Goal: Complete application form

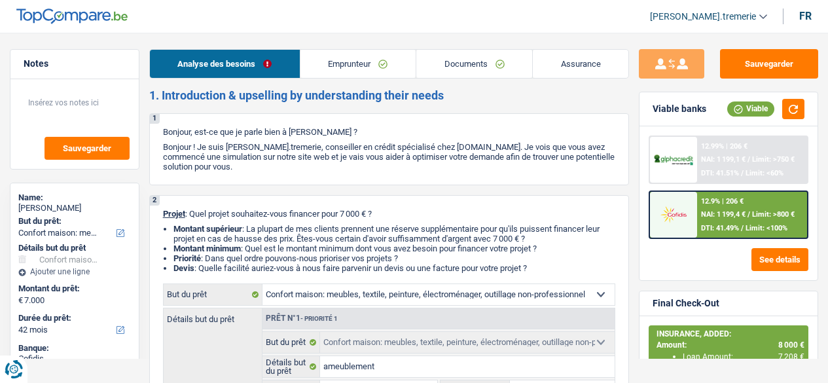
select select "household"
select select "42"
select select "household"
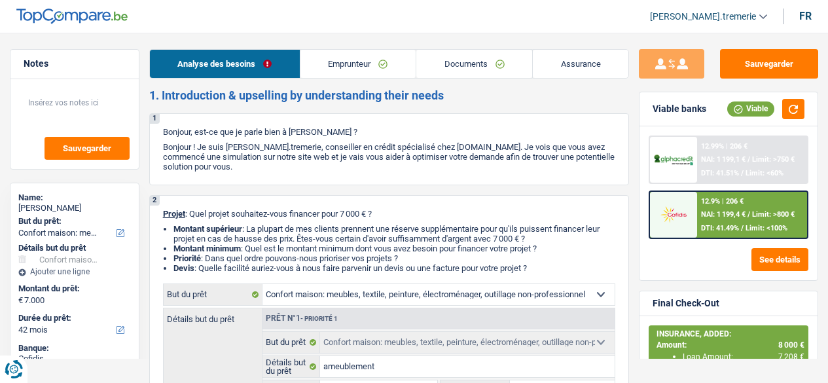
select select "false"
select select "42"
select select "worker"
select select "netSalary"
select select "rents"
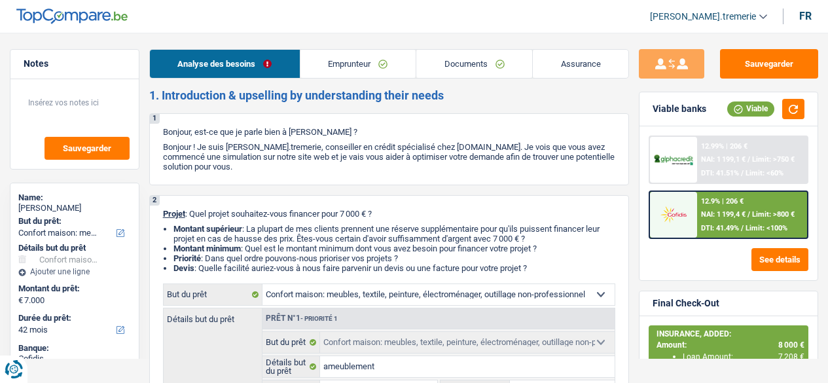
select select "household"
select select "false"
select select "42"
click at [708, 14] on span "[PERSON_NAME].tremerie" at bounding box center [703, 16] width 106 height 11
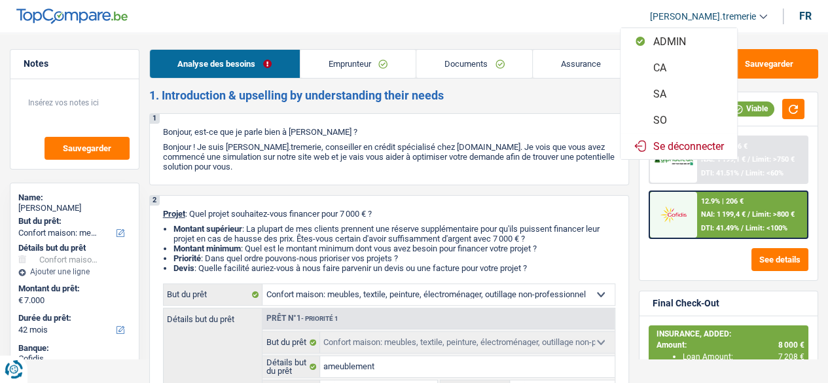
click at [694, 95] on button "SA" at bounding box center [679, 94] width 117 height 26
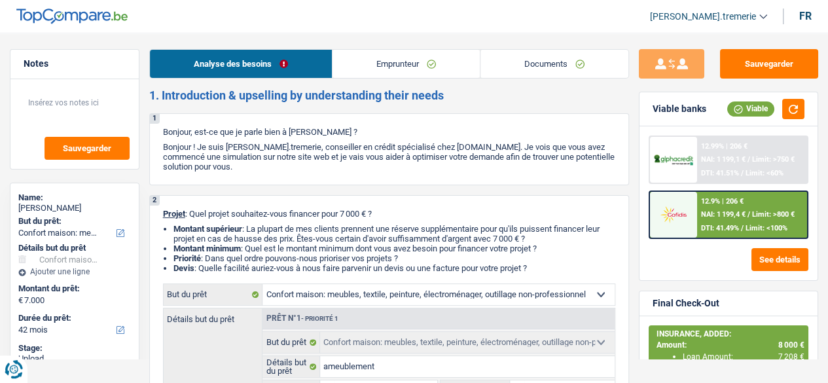
click at [750, 14] on span "[PERSON_NAME].tremerie" at bounding box center [703, 16] width 106 height 11
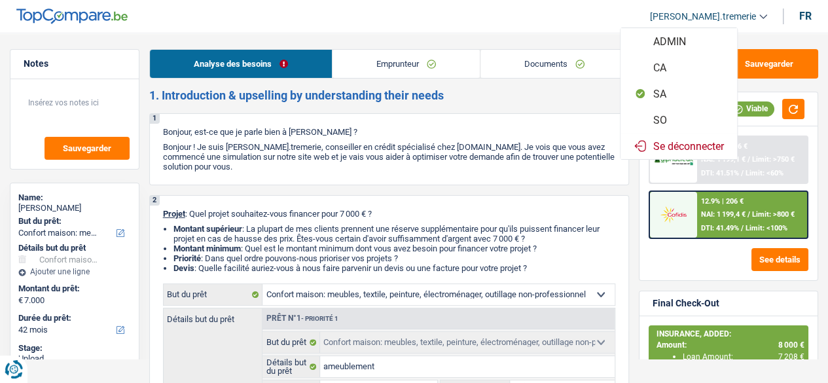
click at [691, 115] on button "SO" at bounding box center [679, 120] width 117 height 26
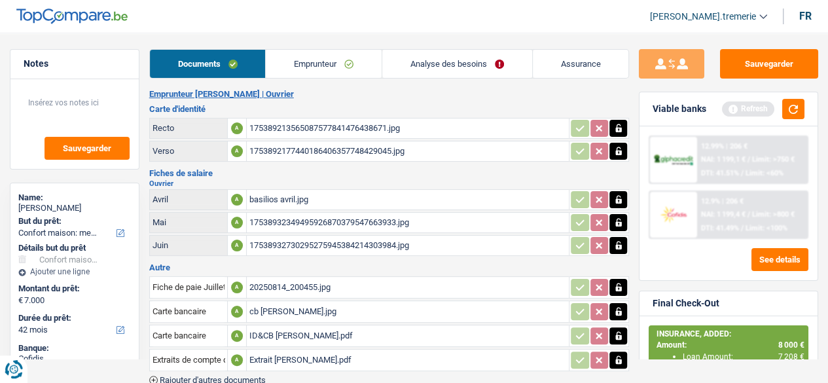
click at [703, 12] on span "[PERSON_NAME].tremerie" at bounding box center [703, 16] width 106 height 11
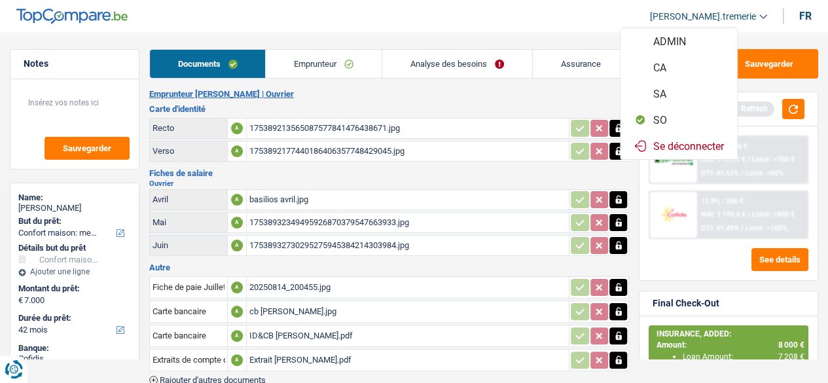
click at [693, 63] on button "CA" at bounding box center [679, 67] width 117 height 26
select select "42"
select select "household"
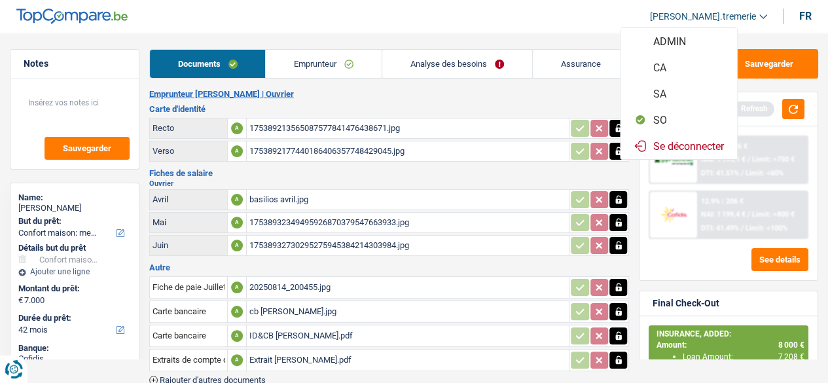
select select "false"
select select "42"
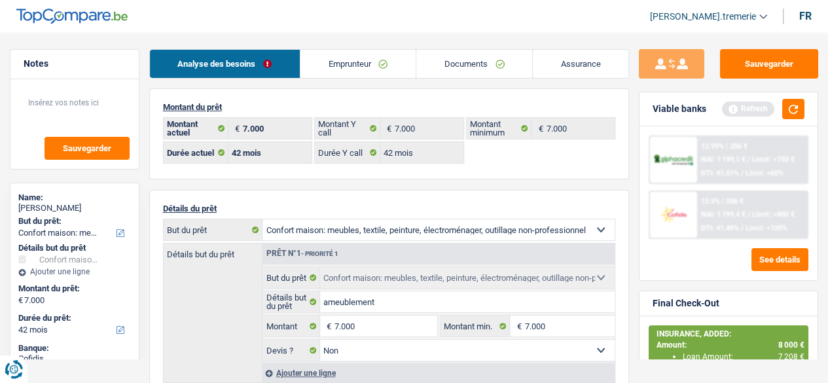
click at [703, 18] on span "[PERSON_NAME].tremerie" at bounding box center [703, 16] width 106 height 11
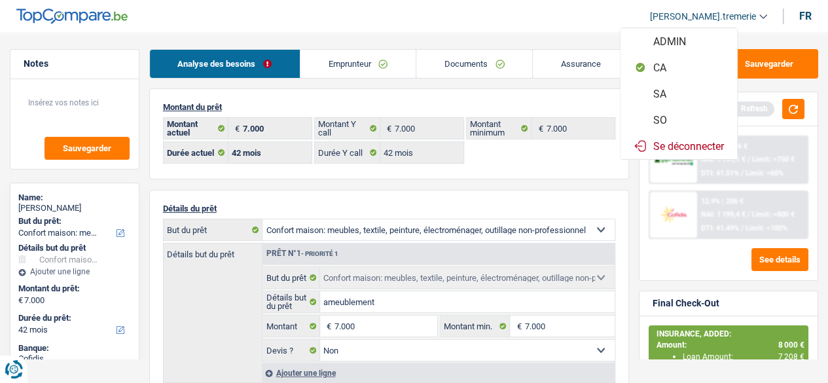
click at [583, 29] on header "[PERSON_NAME].tremerie ADMIN CA SA SO Se déconnecter fr" at bounding box center [414, 16] width 828 height 33
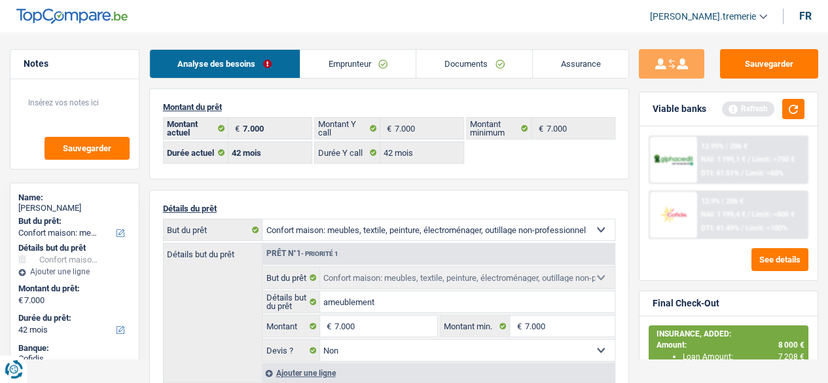
click at [699, 23] on link "[PERSON_NAME].tremerie" at bounding box center [704, 17] width 128 height 22
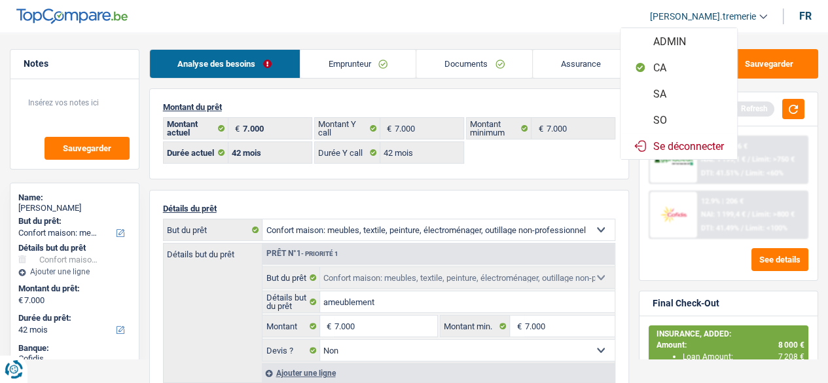
click at [673, 98] on button "SA" at bounding box center [679, 94] width 117 height 26
select select "household"
select select "false"
select select "42"
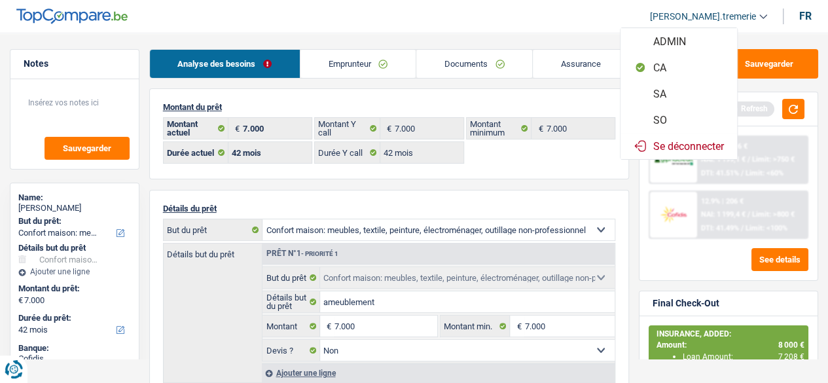
select select "worker"
select select "netSalary"
select select "rents"
select select "household"
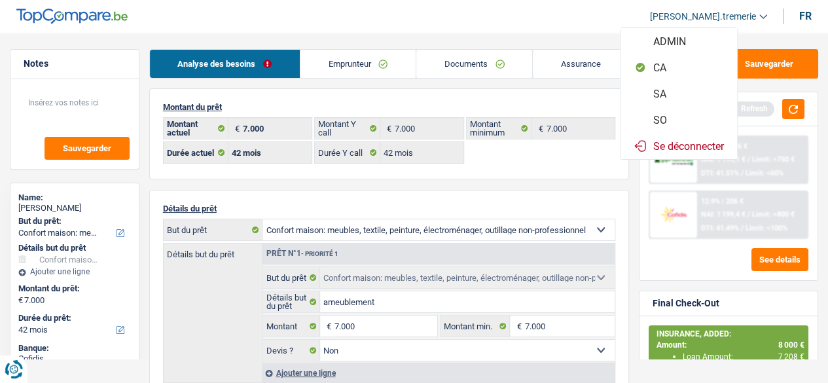
select select "false"
select select "42"
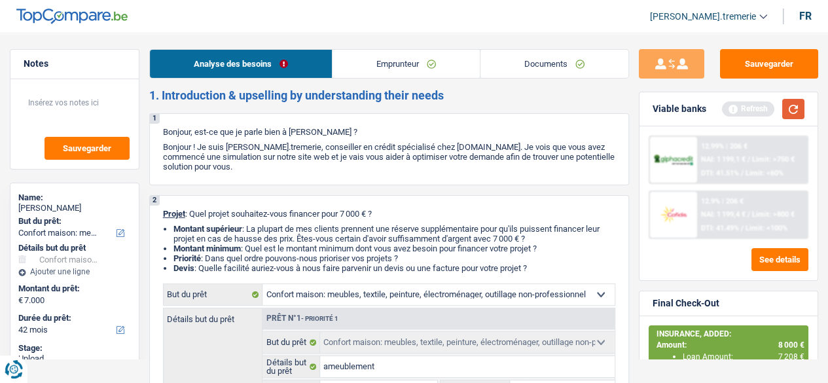
click at [795, 103] on button "button" at bounding box center [793, 109] width 22 height 20
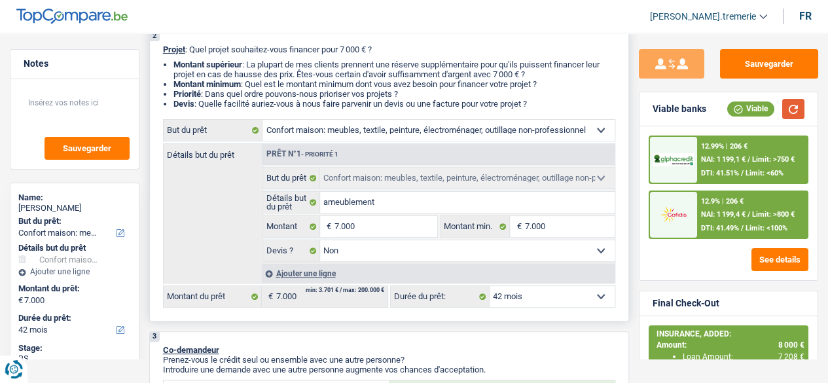
scroll to position [166, 0]
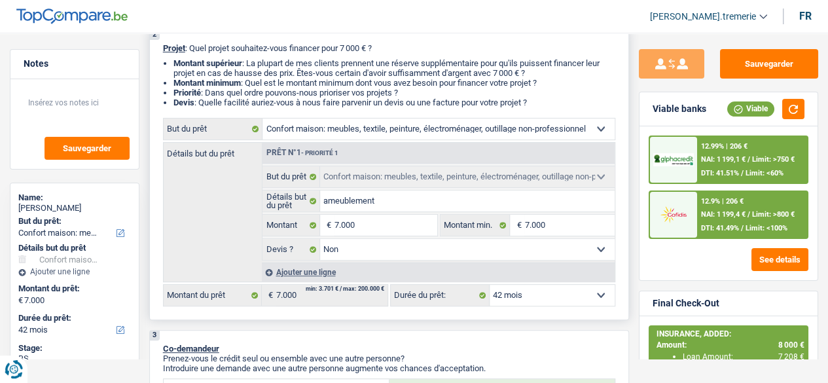
click at [295, 275] on div "Ajouter une ligne" at bounding box center [438, 272] width 353 height 19
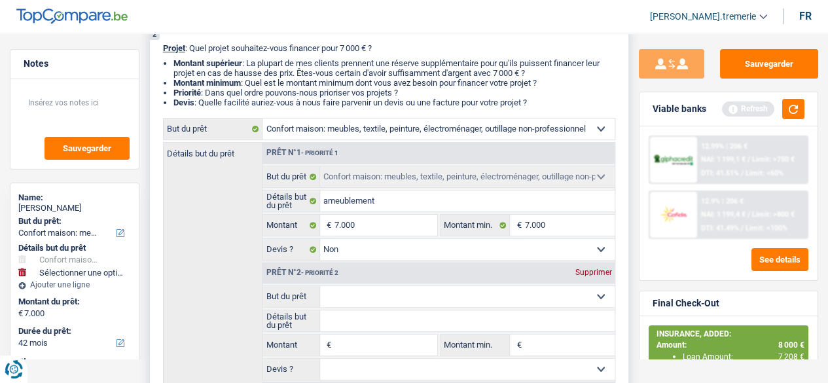
drag, startPoint x: 352, startPoint y: 305, endPoint x: 340, endPoint y: 296, distance: 14.9
click at [340, 296] on select "Confort maison: meubles, textile, peinture, électroménager, outillage non-profe…" at bounding box center [467, 296] width 295 height 21
click at [221, 317] on div "Détails but du prêt Prêt n°1 - Priorité 1 Confort maison: meubles, textile, pei…" at bounding box center [389, 272] width 453 height 260
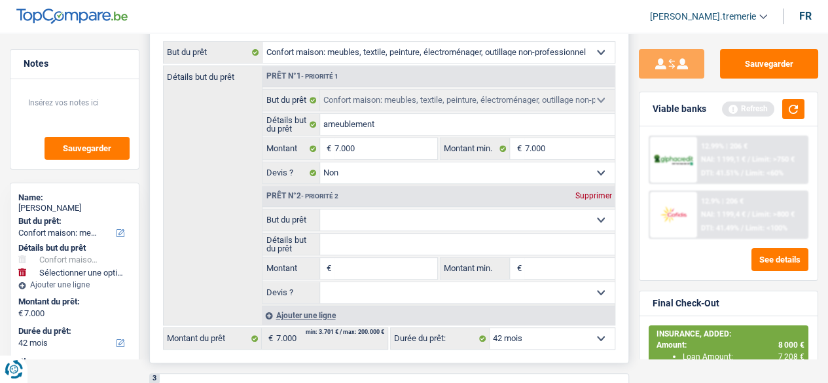
scroll to position [243, 0]
click at [602, 196] on div "Supprimer" at bounding box center [593, 195] width 43 height 8
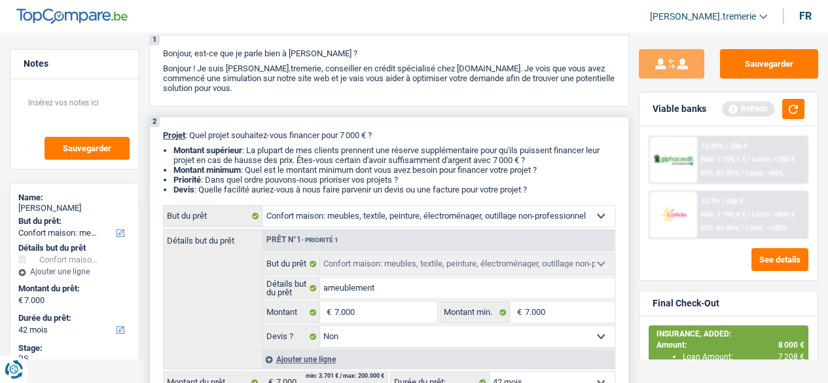
scroll to position [0, 0]
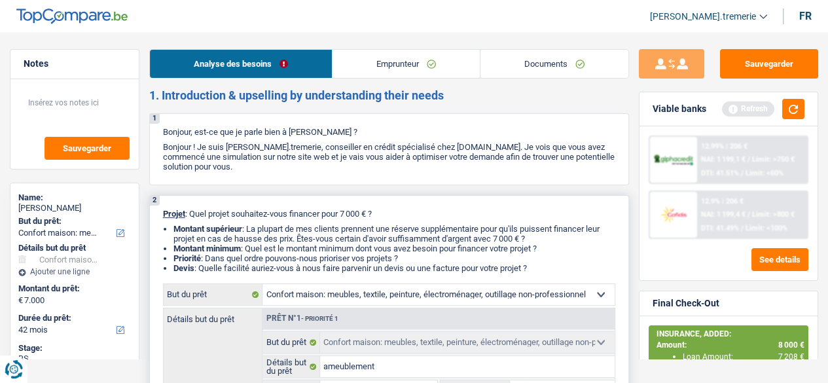
click at [396, 69] on link "Emprunteur" at bounding box center [406, 64] width 147 height 28
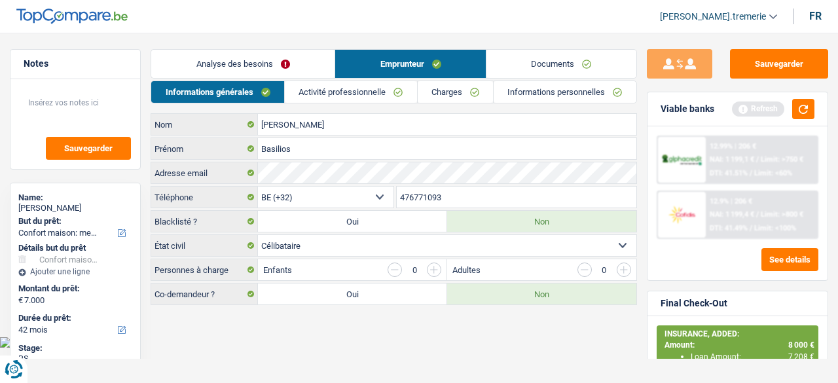
click at [342, 92] on link "Activité professionnelle" at bounding box center [351, 92] width 132 height 22
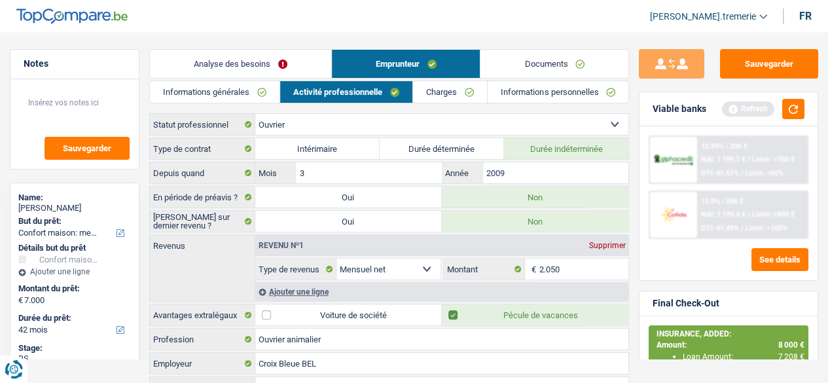
click at [440, 94] on link "Charges" at bounding box center [450, 92] width 74 height 22
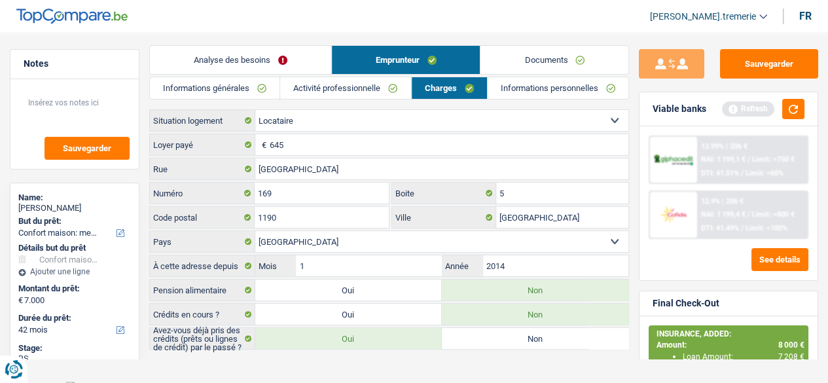
scroll to position [5, 0]
click at [543, 86] on link "Informations personnelles" at bounding box center [558, 88] width 141 height 22
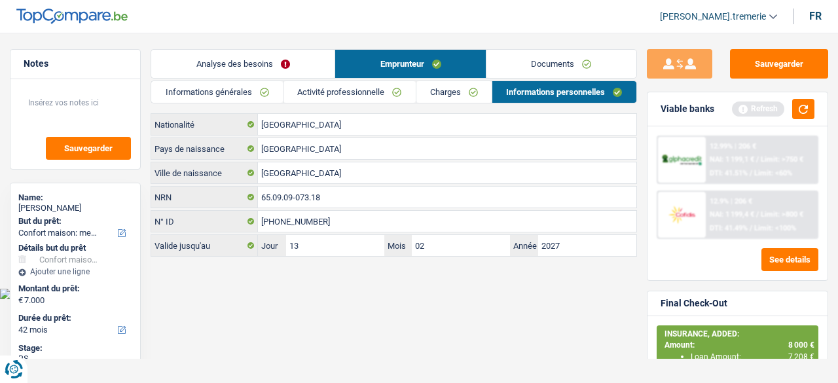
click at [533, 58] on link "Documents" at bounding box center [562, 64] width 150 height 28
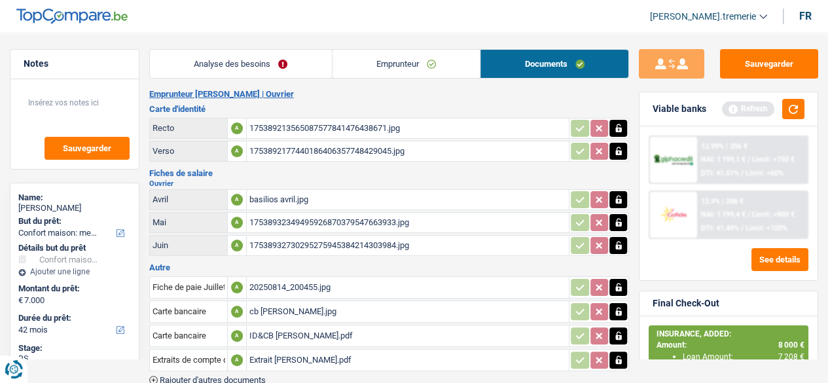
click at [726, 19] on span "[PERSON_NAME].tremerie" at bounding box center [703, 16] width 106 height 11
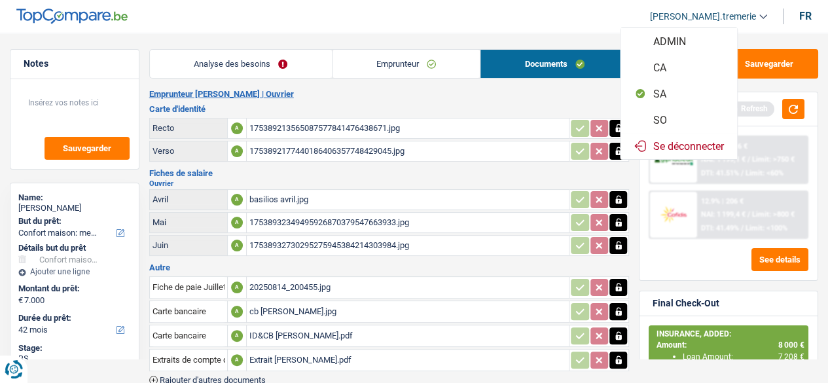
click at [690, 117] on button "SO" at bounding box center [679, 120] width 117 height 26
select select "cofidis"
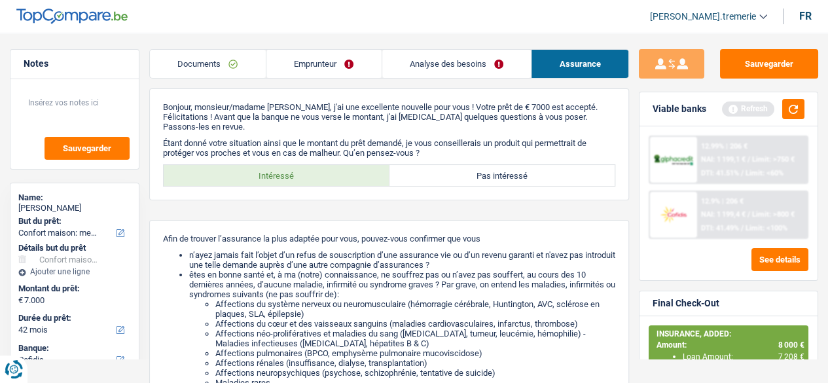
click at [198, 57] on link "Documents" at bounding box center [208, 64] width 116 height 28
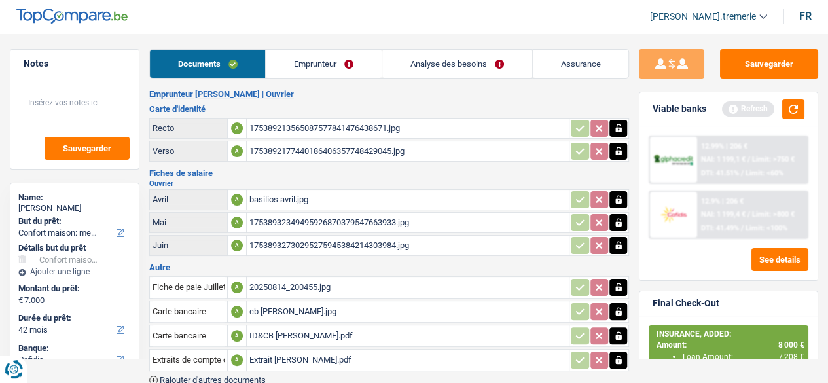
click at [316, 62] on link "Emprunteur" at bounding box center [324, 64] width 116 height 28
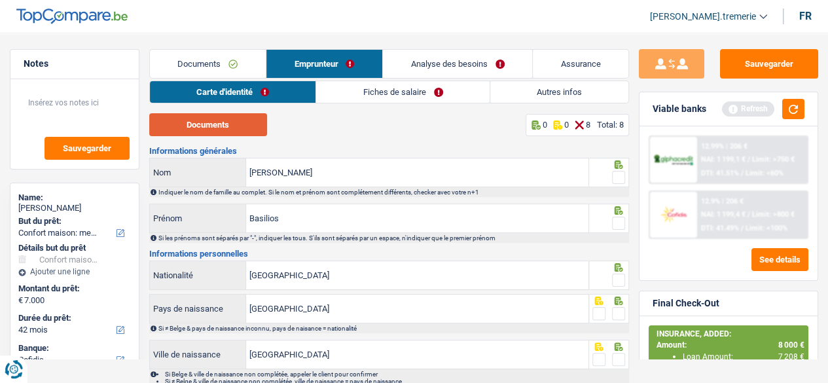
click at [210, 122] on button "Documents" at bounding box center [208, 124] width 118 height 23
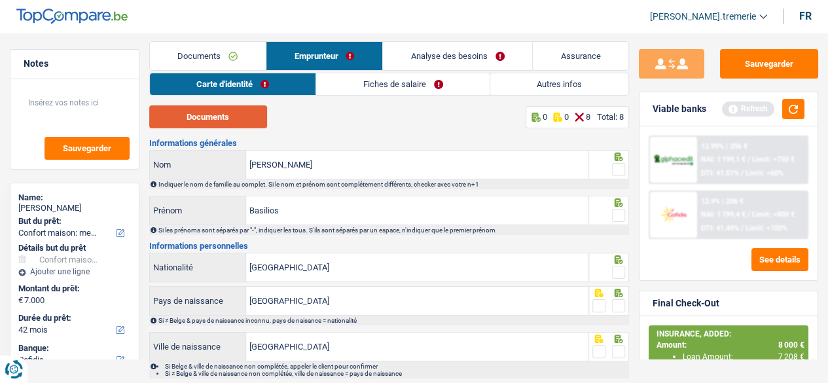
scroll to position [8, 0]
click at [419, 79] on link "Fiches de salaire" at bounding box center [403, 84] width 174 height 22
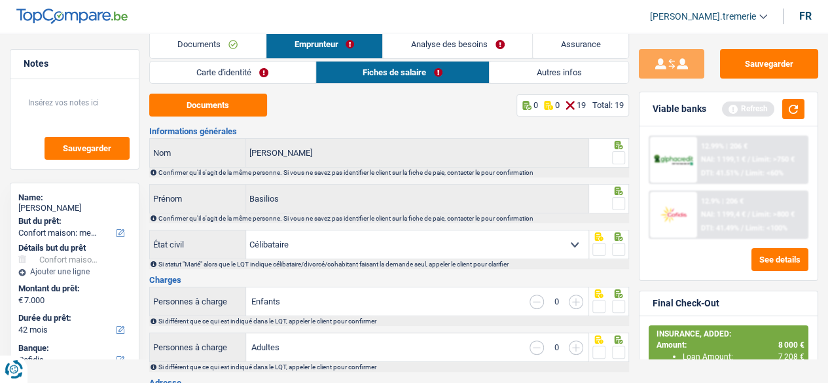
scroll to position [12, 0]
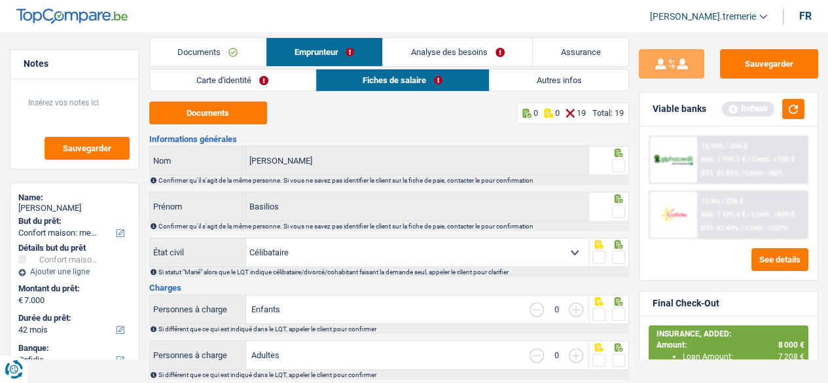
click at [571, 81] on link "Autres infos" at bounding box center [559, 80] width 139 height 22
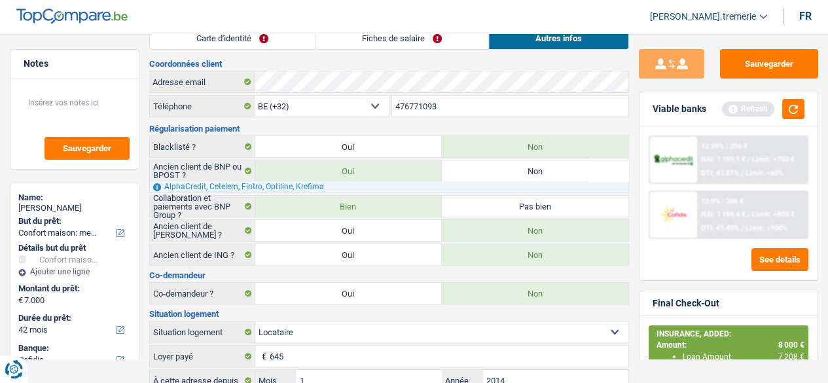
scroll to position [0, 0]
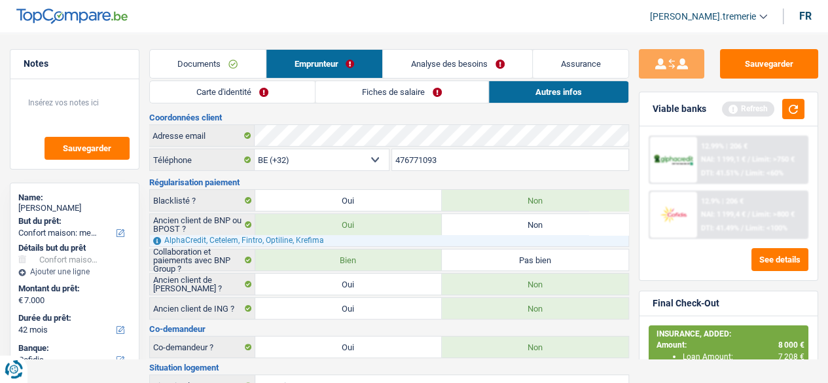
click at [420, 56] on link "Analyse des besoins" at bounding box center [457, 64] width 149 height 28
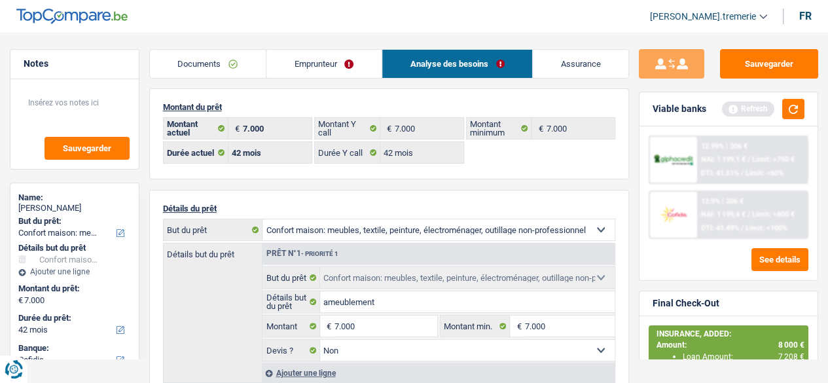
click at [420, 56] on link "Analyse des besoins" at bounding box center [457, 64] width 150 height 28
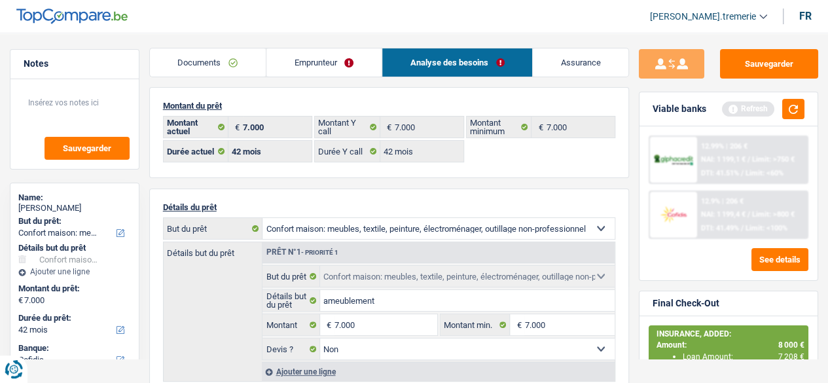
scroll to position [3, 0]
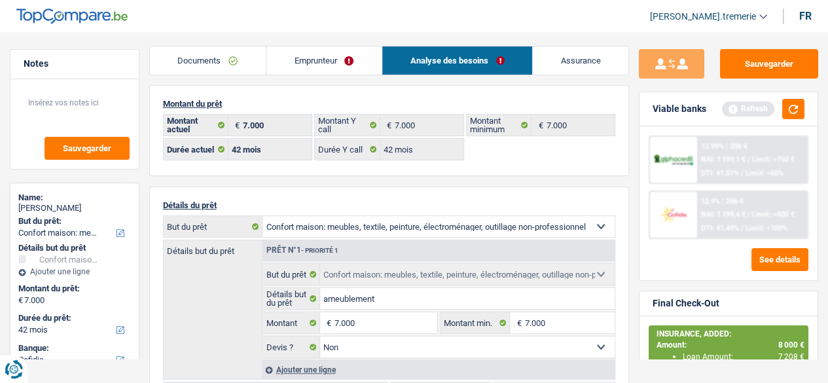
click at [694, 12] on span "[PERSON_NAME].tremerie" at bounding box center [703, 16] width 106 height 11
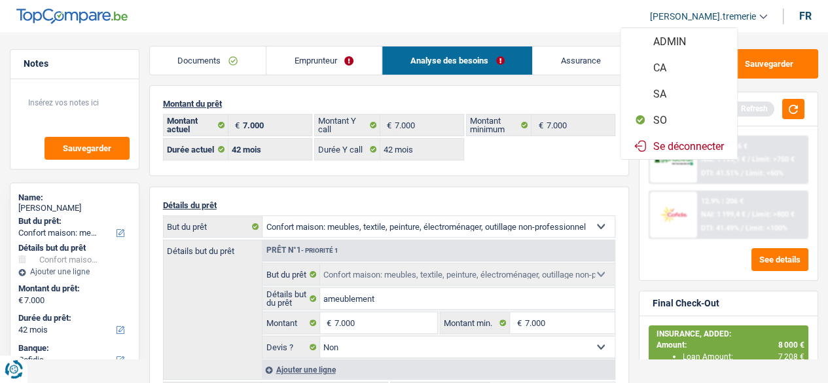
click at [676, 73] on button "CA" at bounding box center [679, 67] width 117 height 26
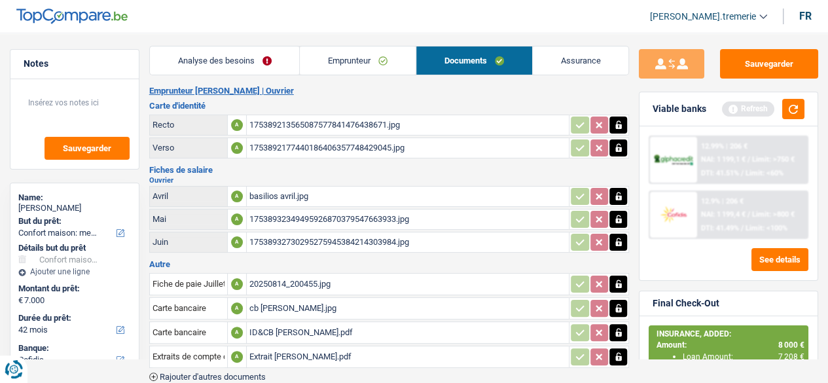
click at [231, 64] on link "Analyse des besoins" at bounding box center [225, 60] width 150 height 28
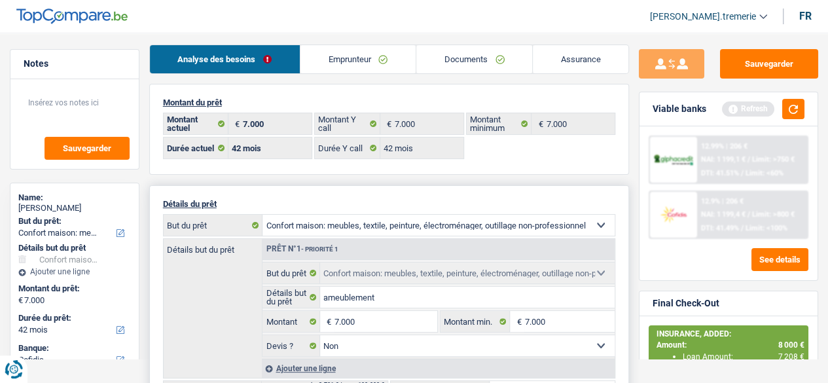
scroll to position [4, 0]
click at [363, 62] on link "Emprunteur" at bounding box center [358, 60] width 115 height 28
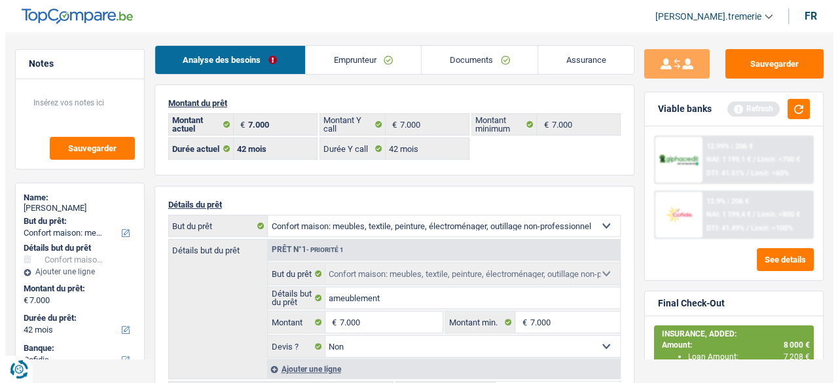
scroll to position [0, 0]
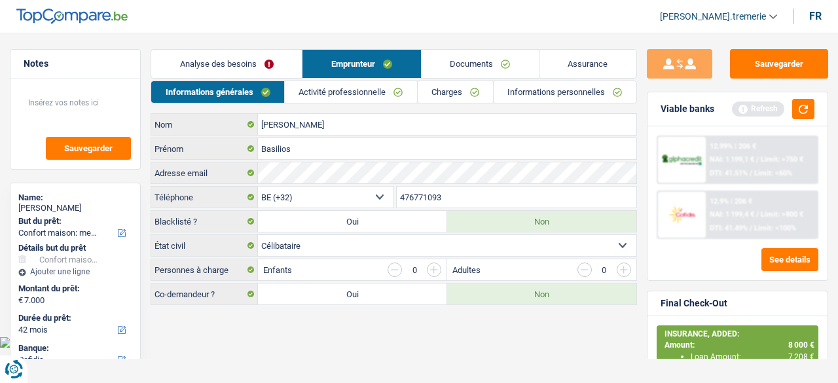
click at [311, 94] on link "Activité professionnelle" at bounding box center [351, 92] width 132 height 22
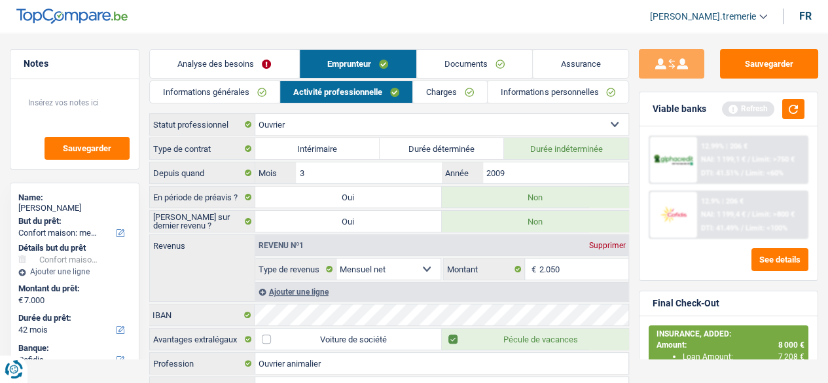
click at [444, 96] on link "Charges" at bounding box center [450, 92] width 74 height 22
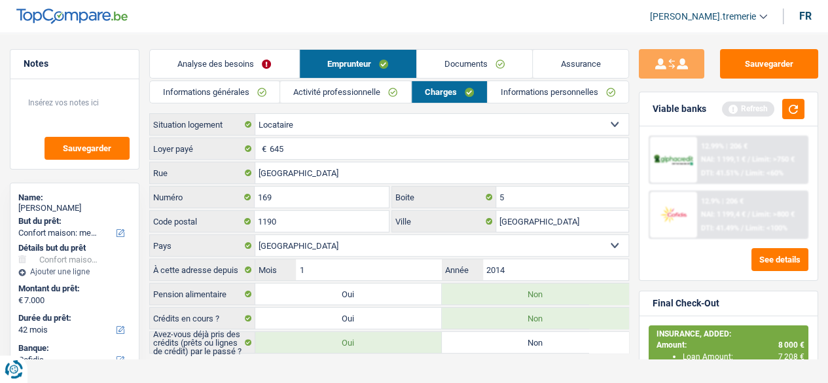
click at [512, 96] on link "Informations personnelles" at bounding box center [558, 92] width 141 height 22
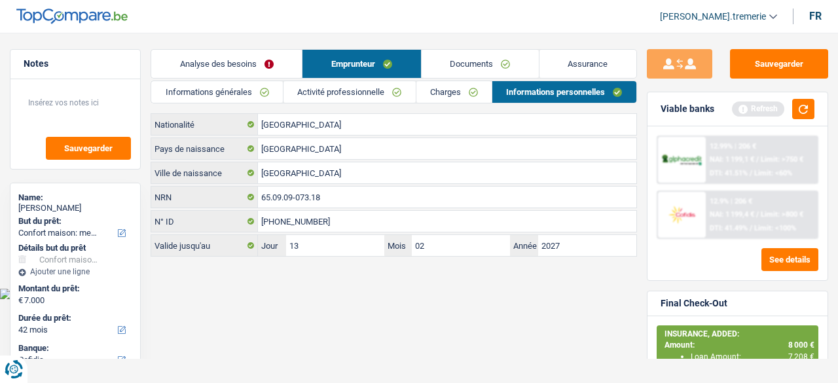
click at [473, 65] on link "Documents" at bounding box center [480, 64] width 117 height 28
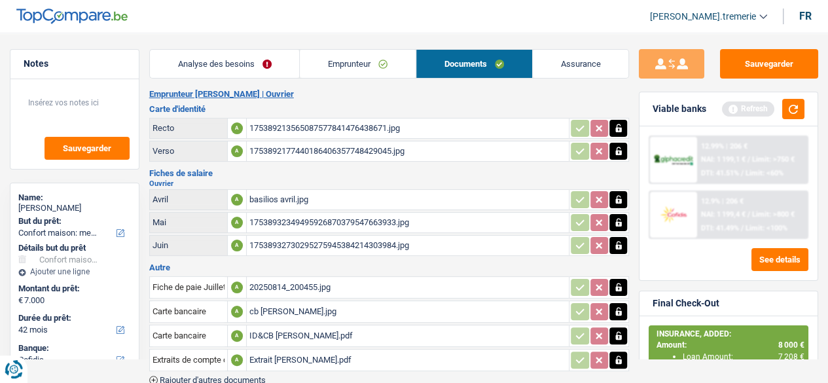
click at [545, 69] on link "Assurance" at bounding box center [581, 64] width 96 height 28
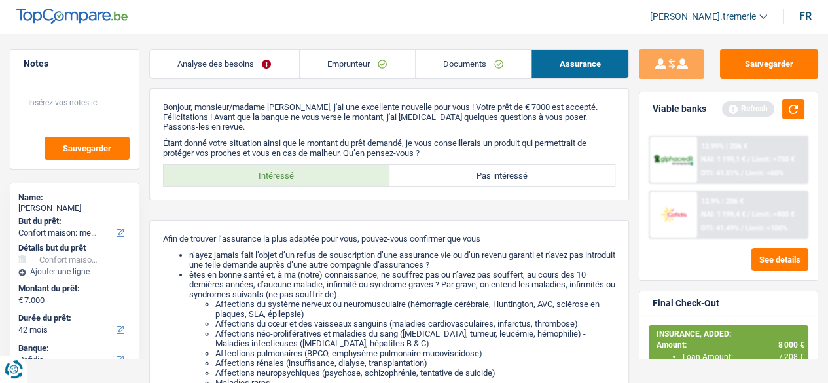
click at [350, 72] on link "Emprunteur" at bounding box center [357, 64] width 115 height 28
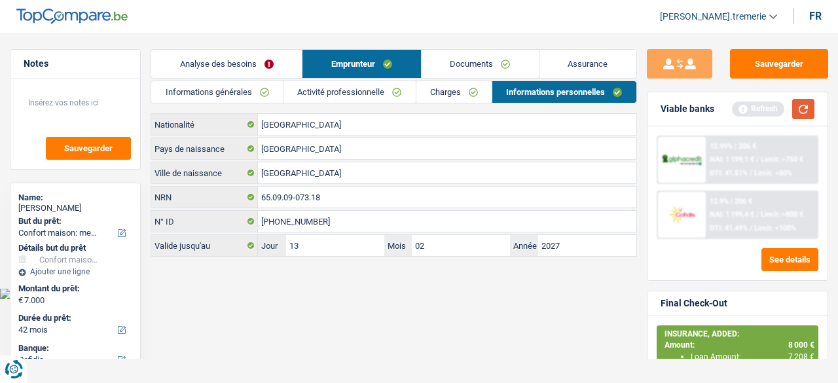
click at [807, 115] on button "button" at bounding box center [803, 109] width 22 height 20
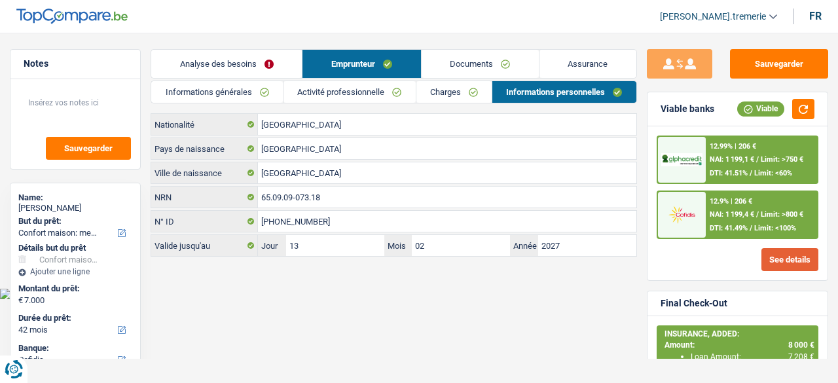
click at [778, 260] on button "See details" at bounding box center [790, 259] width 57 height 23
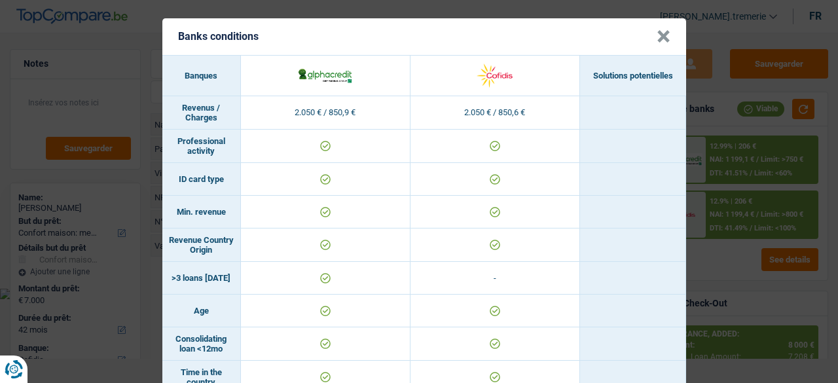
click at [650, 33] on header "Banks conditions ×" at bounding box center [424, 36] width 524 height 37
click at [657, 35] on button "×" at bounding box center [664, 36] width 14 height 13
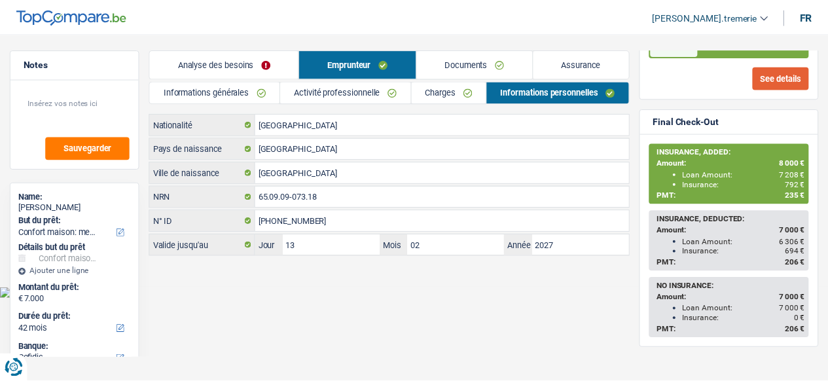
scroll to position [187, 0]
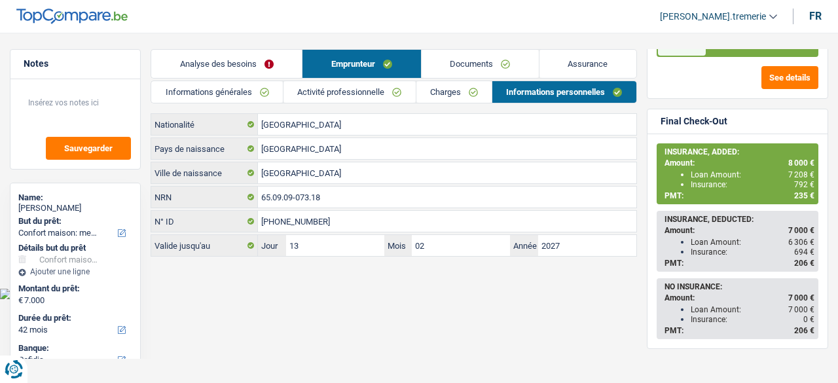
click at [600, 65] on link "Assurance" at bounding box center [588, 64] width 97 height 28
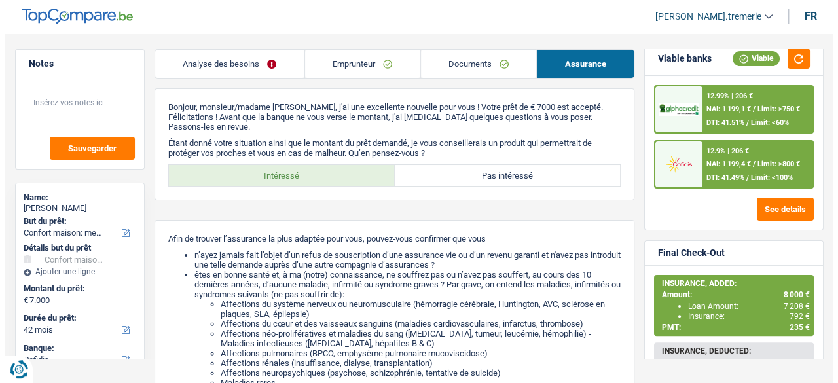
scroll to position [49, 0]
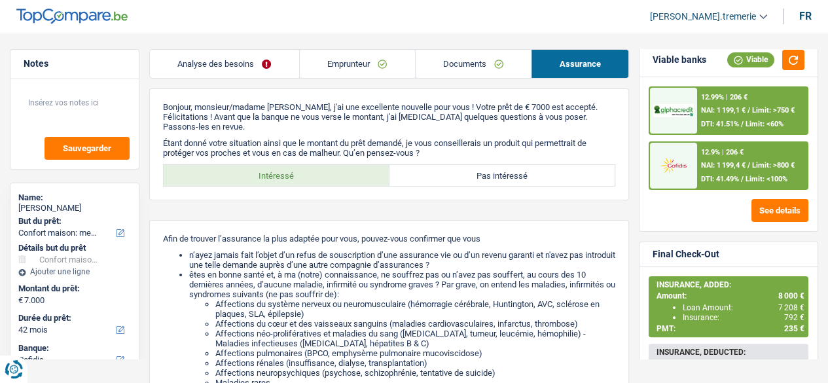
click at [707, 170] on div "12.9% | 206 € NAI: 1 199,4 € / Limit: >800 € DTI: 41.49% / Limit: <100%" at bounding box center [752, 166] width 110 height 46
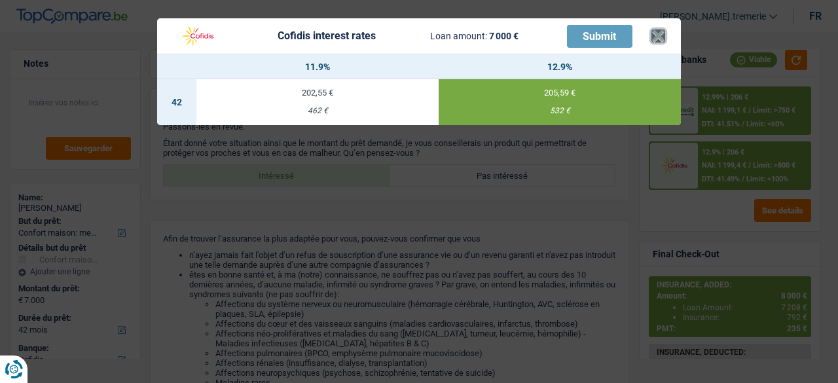
click at [657, 33] on button "×" at bounding box center [659, 35] width 14 height 13
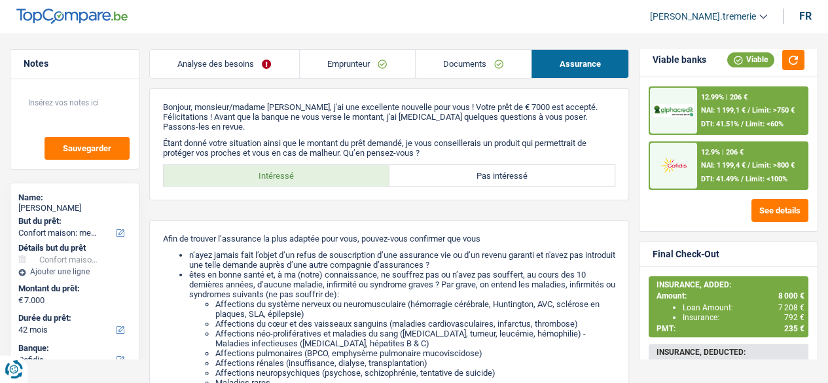
click at [350, 58] on link "Emprunteur" at bounding box center [357, 64] width 115 height 28
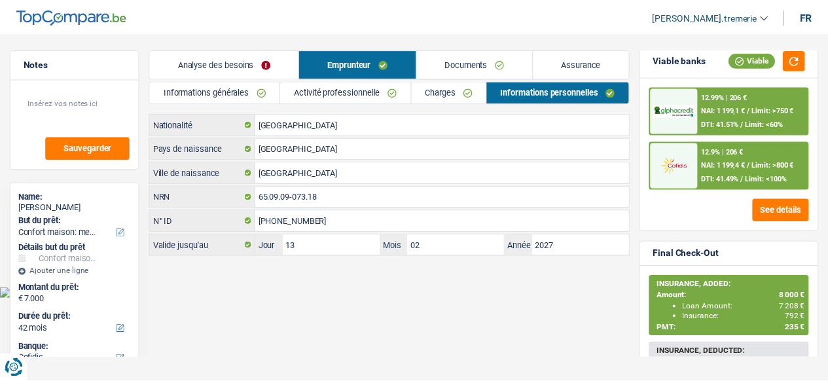
scroll to position [0, 0]
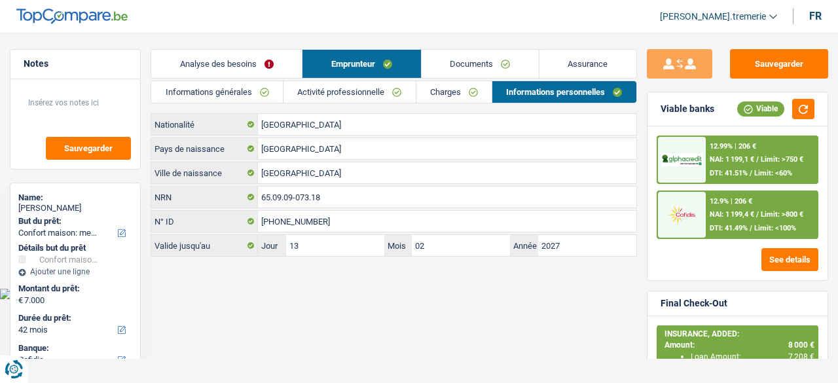
click at [487, 56] on link "Documents" at bounding box center [480, 64] width 117 height 28
